Goal: Task Accomplishment & Management: Complete application form

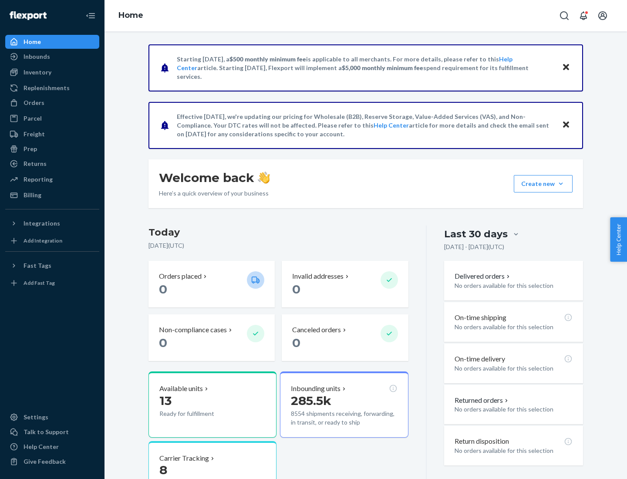
click at [560, 184] on button "Create new Create new inbound Create new order Create new product" at bounding box center [542, 183] width 59 height 17
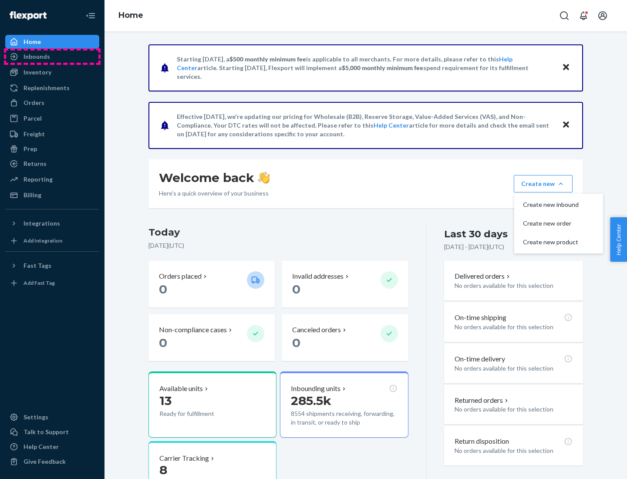
click at [52, 57] on div "Inbounds" at bounding box center [52, 56] width 92 height 12
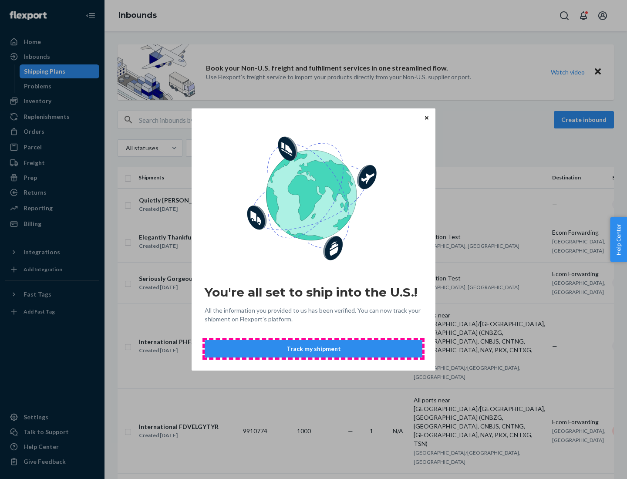
click at [313, 349] on button "Track my shipment" at bounding box center [314, 348] width 218 height 17
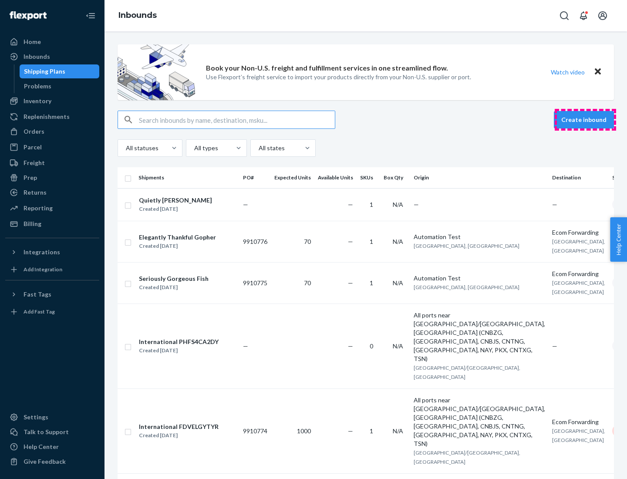
click at [585, 120] on button "Create inbound" at bounding box center [583, 119] width 60 height 17
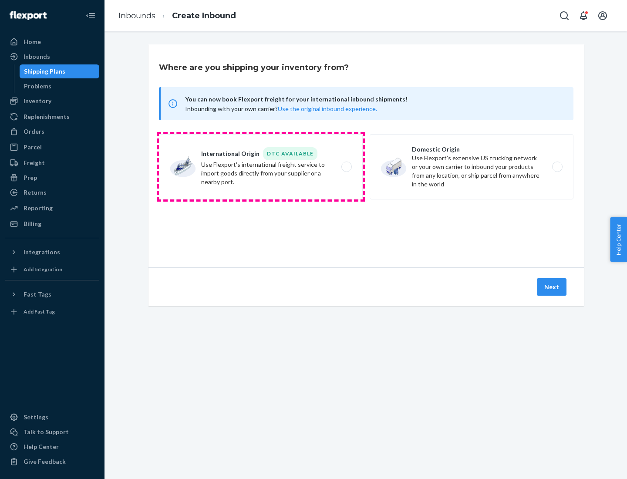
click at [261, 167] on label "International Origin DTC Available Use Flexport's international freight service…" at bounding box center [261, 166] width 204 height 65
click at [346, 167] on input "International Origin DTC Available Use Flexport's international freight service…" at bounding box center [349, 167] width 6 height 6
radio input "true"
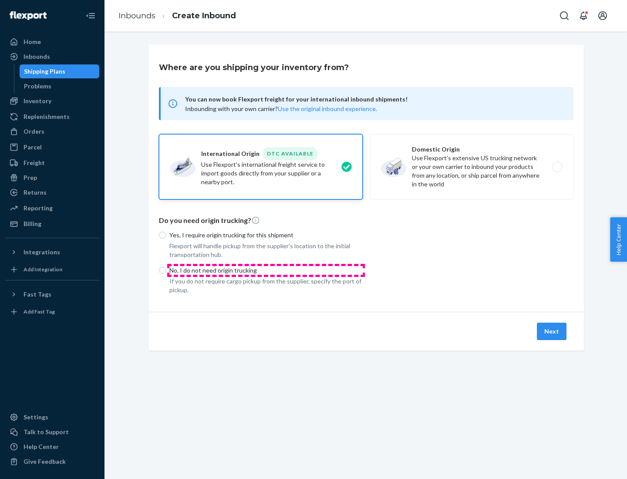
click at [266, 270] on p "No, I do not need origin trucking" at bounding box center [265, 270] width 193 height 9
click at [166, 270] on input "No, I do not need origin trucking" at bounding box center [162, 270] width 7 height 7
radio input "true"
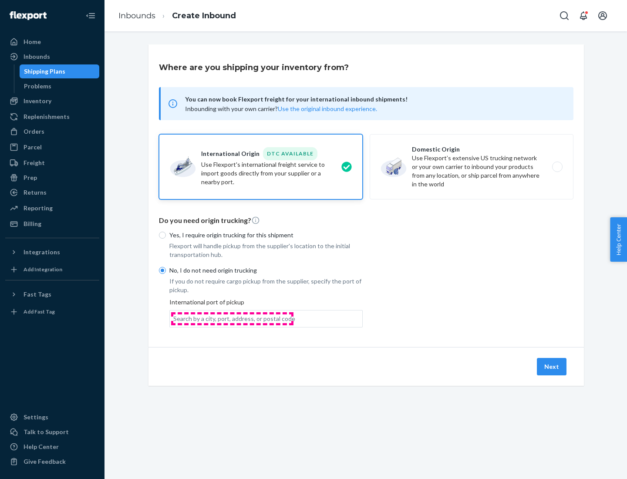
click at [232, 318] on div "Search by a city, port, address, or postal code" at bounding box center [234, 318] width 122 height 9
click at [174, 318] on input "Search by a city, port, address, or postal code" at bounding box center [173, 318] width 1 height 9
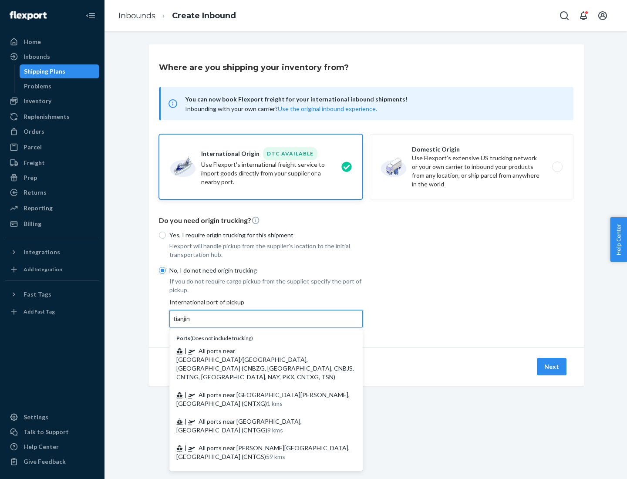
click at [257, 350] on span "| All ports near [GEOGRAPHIC_DATA]/[GEOGRAPHIC_DATA], [GEOGRAPHIC_DATA] (CNBZG,…" at bounding box center [265, 364] width 178 height 34
click at [191, 323] on input "tianjin" at bounding box center [182, 318] width 18 height 9
type input "All ports near [GEOGRAPHIC_DATA]/[GEOGRAPHIC_DATA], [GEOGRAPHIC_DATA] (CNBZG, […"
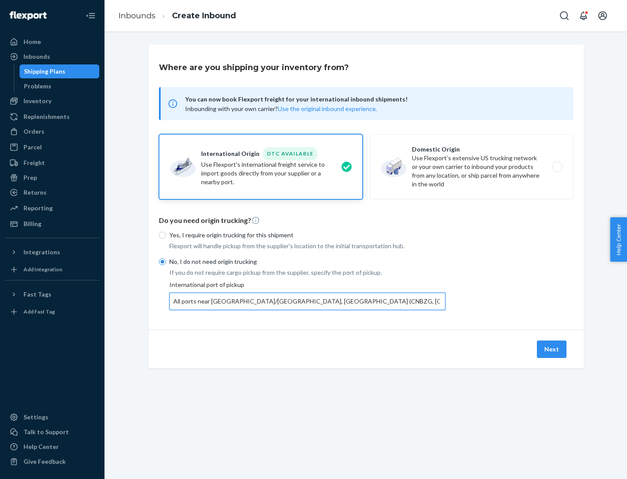
click at [552, 349] on button "Next" at bounding box center [552, 348] width 30 height 17
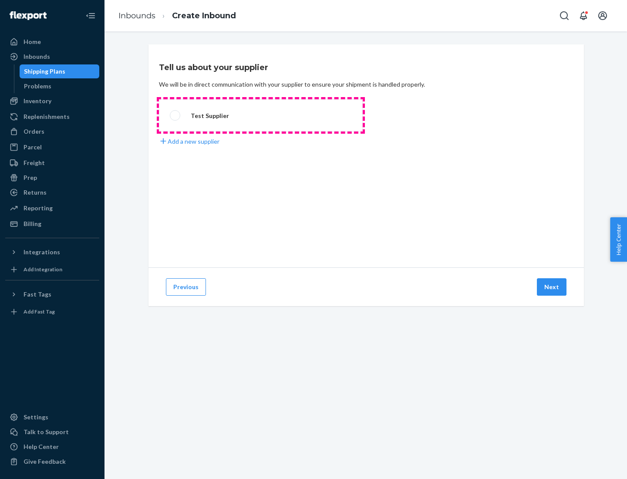
click at [261, 115] on label "Test Supplier" at bounding box center [261, 115] width 204 height 32
click at [175, 115] on input "Test Supplier" at bounding box center [173, 116] width 6 height 6
radio input "true"
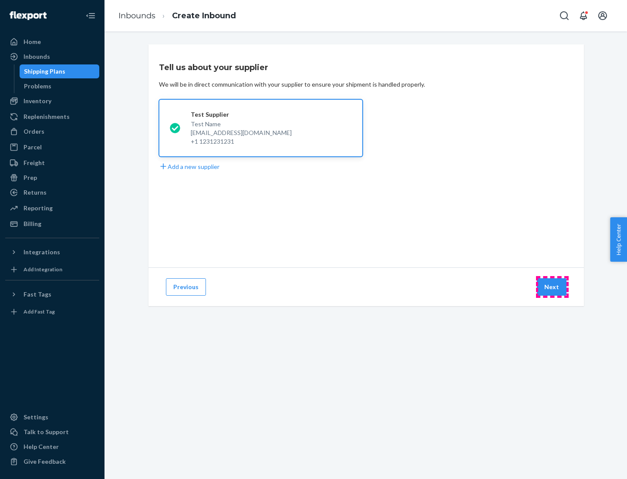
click at [552, 287] on button "Next" at bounding box center [552, 286] width 30 height 17
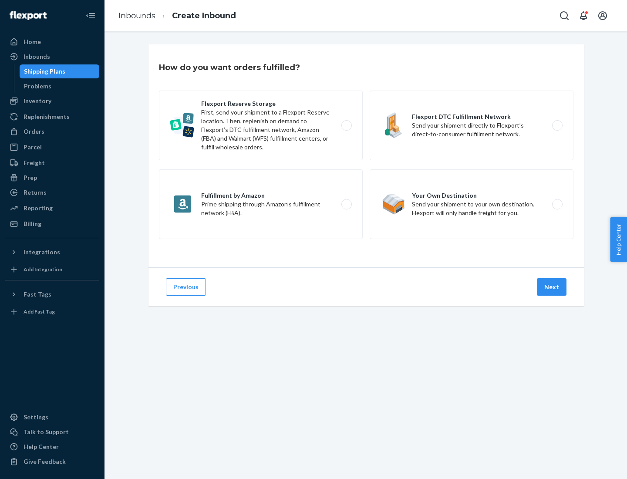
click at [261, 125] on label "Flexport Reserve Storage First, send your shipment to a Flexport Reserve locati…" at bounding box center [261, 126] width 204 height 70
click at [346, 125] on input "Flexport Reserve Storage First, send your shipment to a Flexport Reserve locati…" at bounding box center [349, 126] width 6 height 6
radio input "true"
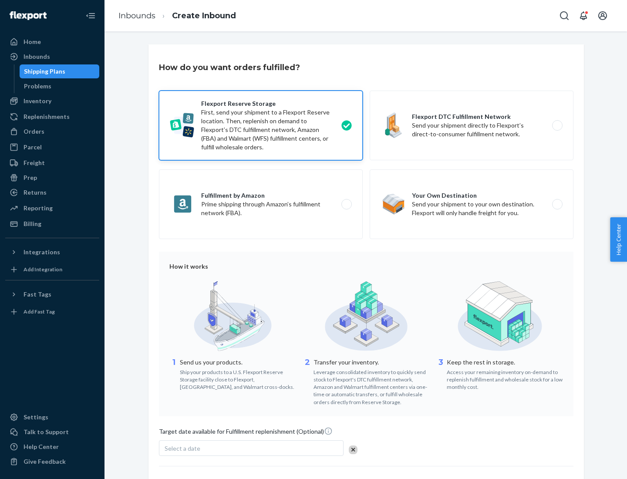
scroll to position [71, 0]
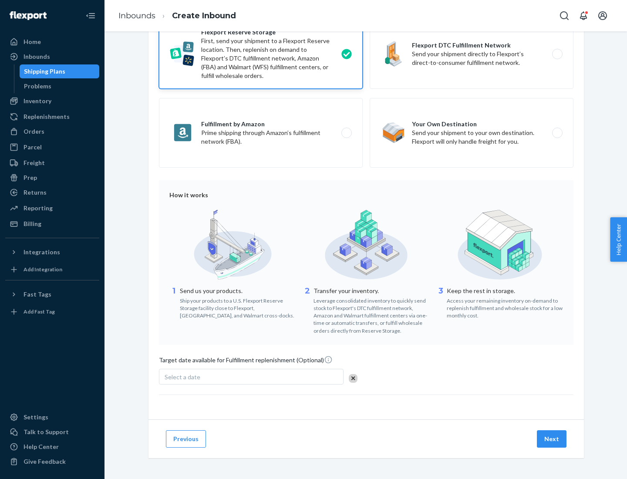
click at [552, 438] on button "Next" at bounding box center [552, 438] width 30 height 17
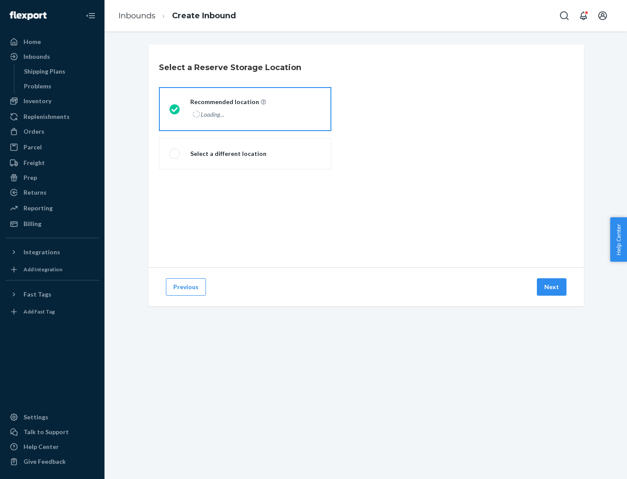
click at [245, 109] on div "Loading..." at bounding box center [227, 114] width 74 height 13
click at [175, 109] on input "Recommended location Loading..." at bounding box center [172, 109] width 6 height 6
click at [552, 287] on button "Next" at bounding box center [552, 286] width 30 height 17
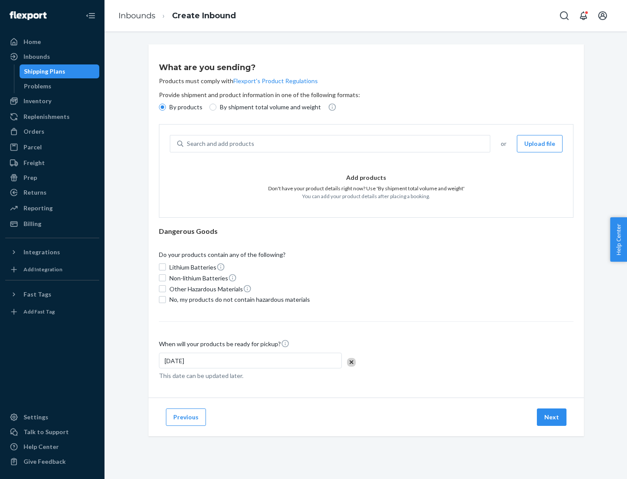
click at [337, 144] on div "Search and add products" at bounding box center [336, 144] width 306 height 16
click at [188, 144] on input "Search and add products" at bounding box center [187, 143] width 1 height 9
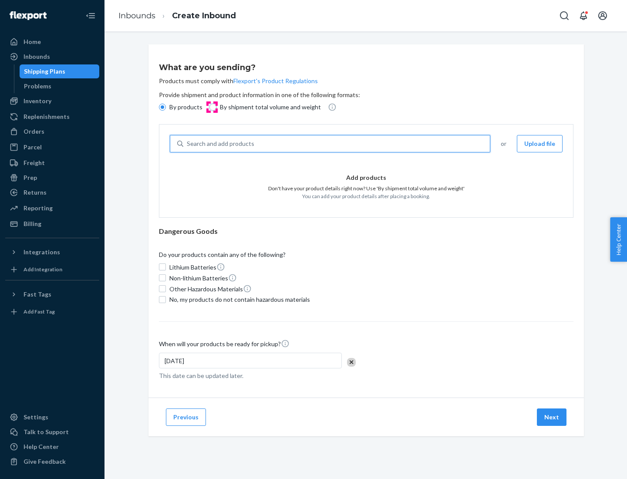
click at [211, 107] on input "By shipment total volume and weight" at bounding box center [212, 107] width 7 height 7
radio input "true"
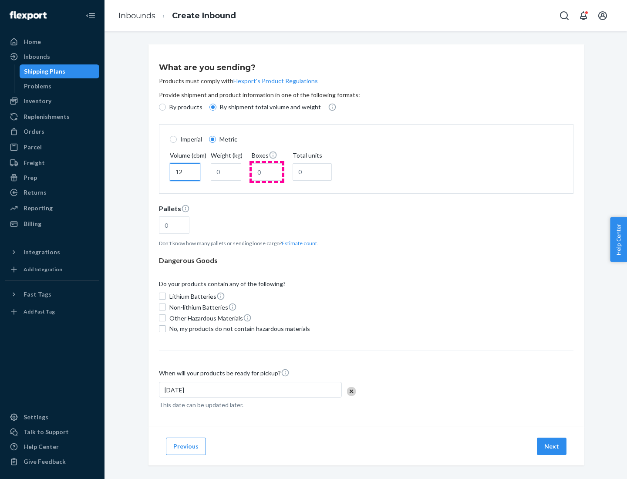
type input "12"
type input "22"
type input "222"
type input "121"
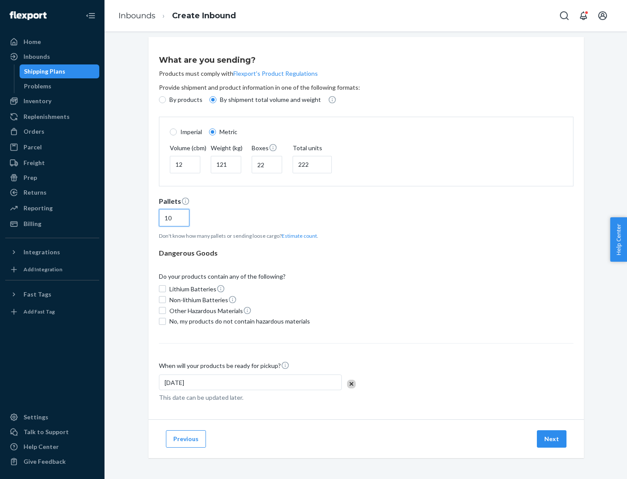
type input "10"
click at [238, 321] on span "No, my products do not contain hazardous materials" at bounding box center [239, 321] width 141 height 9
click at [166, 321] on input "No, my products do not contain hazardous materials" at bounding box center [162, 321] width 7 height 7
checkbox input "true"
click at [552, 438] on button "Next" at bounding box center [552, 438] width 30 height 17
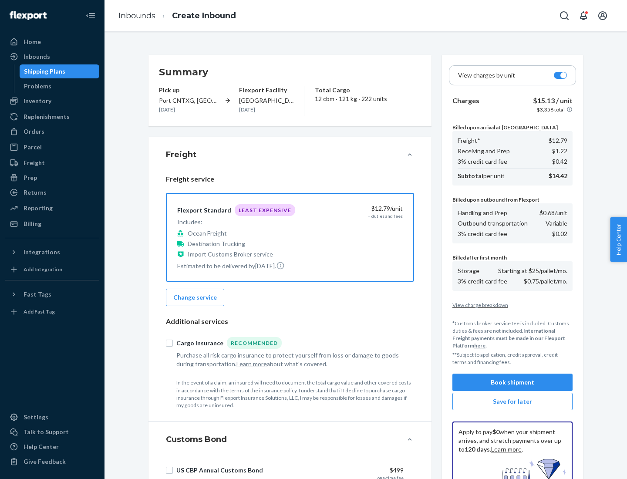
scroll to position [127, 0]
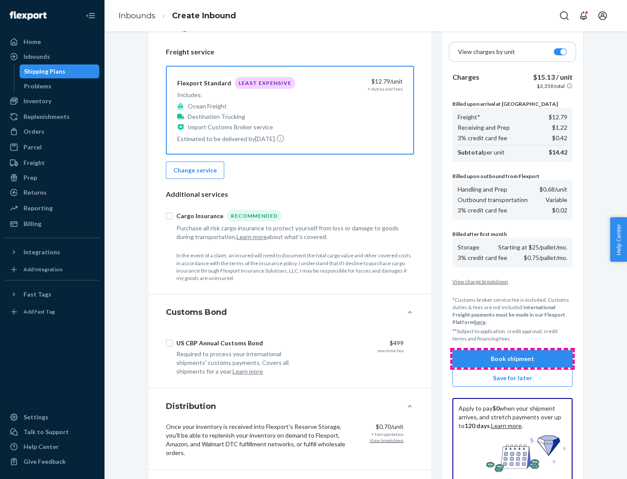
click at [512, 359] on button "Book shipment" at bounding box center [512, 358] width 120 height 17
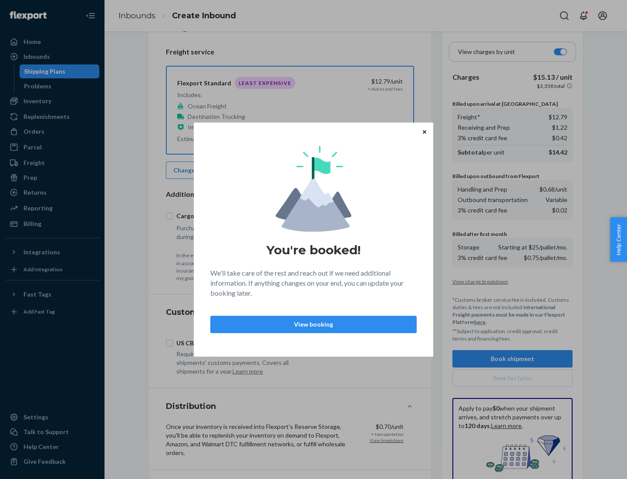
click at [313, 324] on p "View booking" at bounding box center [313, 324] width 191 height 9
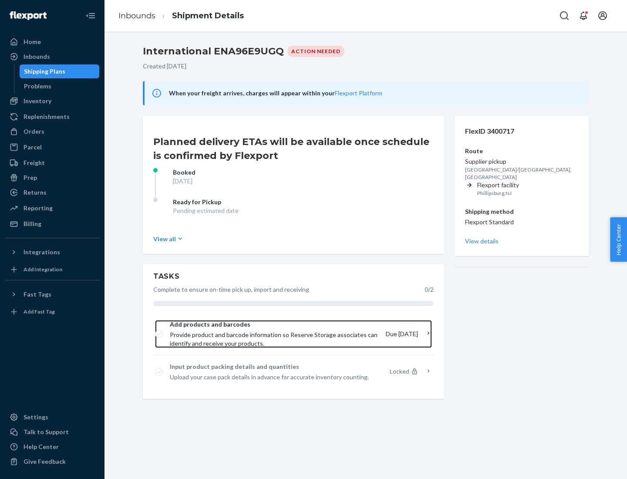
click at [275, 334] on span "Provide product and barcode information so Reserve Storage associates can ident…" at bounding box center [274, 338] width 209 height 17
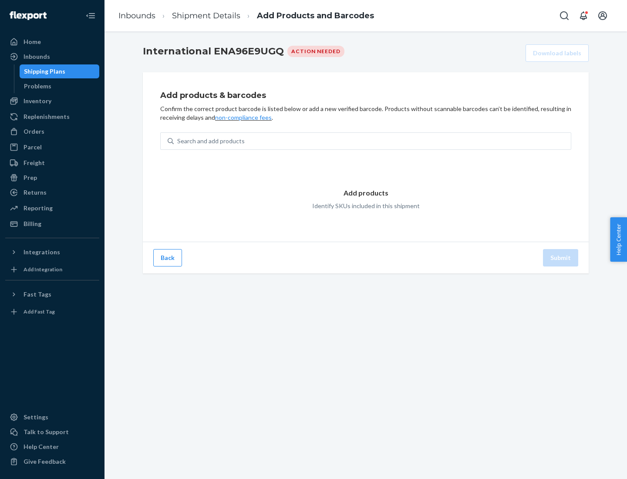
click at [372, 141] on div "Search and add products" at bounding box center [372, 141] width 397 height 16
click at [178, 141] on input "Search and add products" at bounding box center [177, 141] width 1 height 9
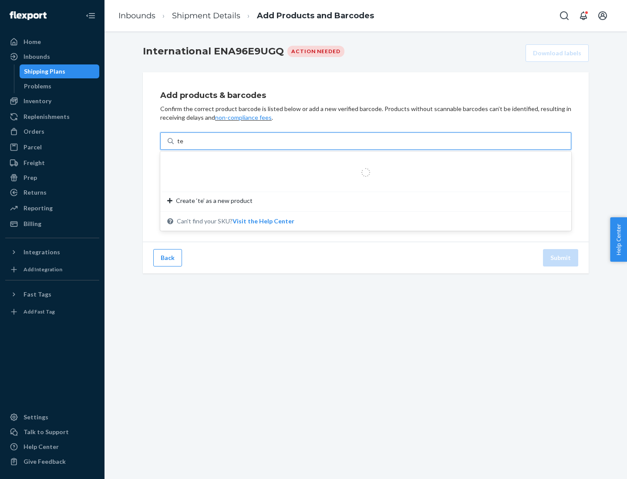
type input "test"
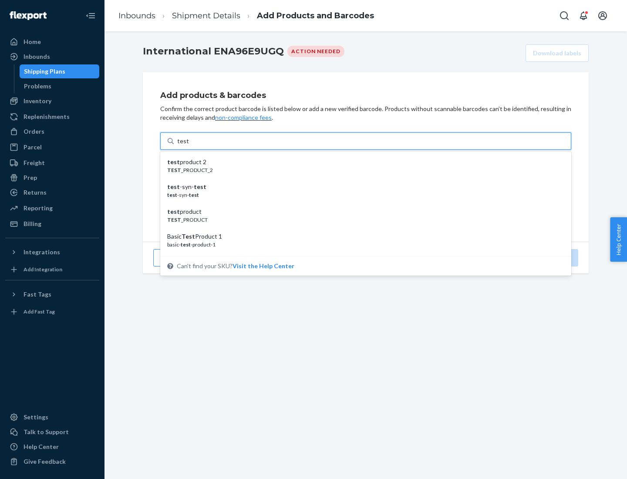
scroll to position [33, 0]
click at [362, 204] on div "Basic Test Product 1" at bounding box center [362, 203] width 390 height 9
click at [188, 145] on input "test" at bounding box center [182, 141] width 11 height 9
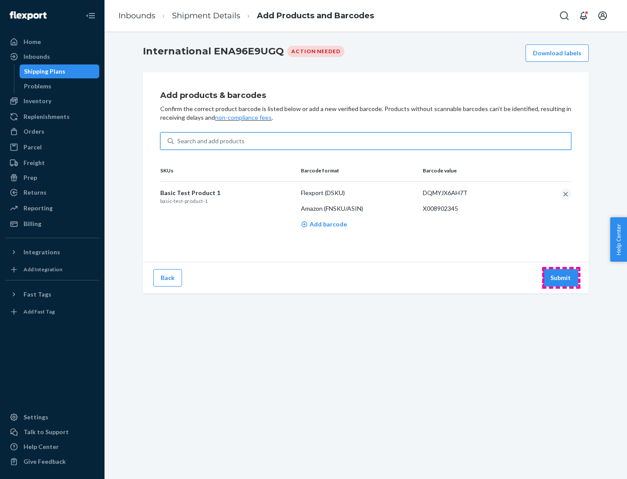
click at [560, 277] on button "Submit" at bounding box center [560, 277] width 35 height 17
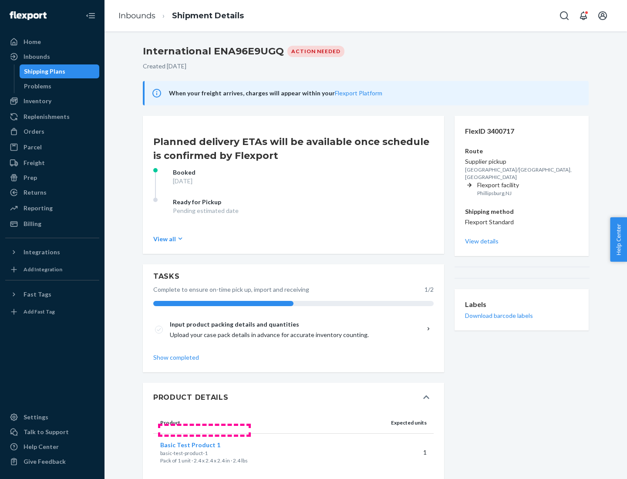
scroll to position [15, 0]
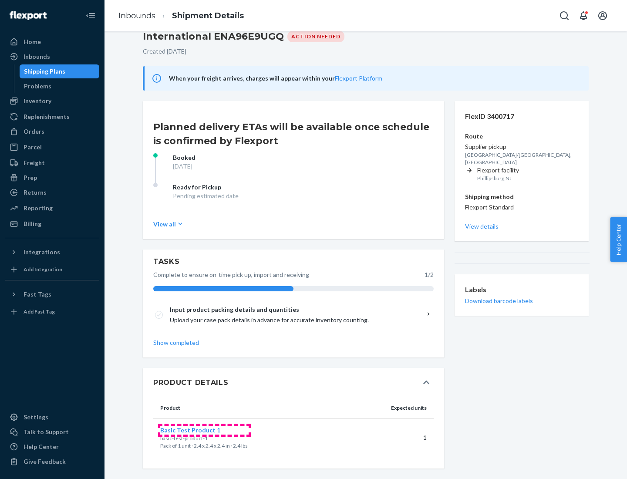
click at [204, 429] on span "Basic Test Product 1" at bounding box center [190, 429] width 60 height 7
